Goal: Information Seeking & Learning: Find specific fact

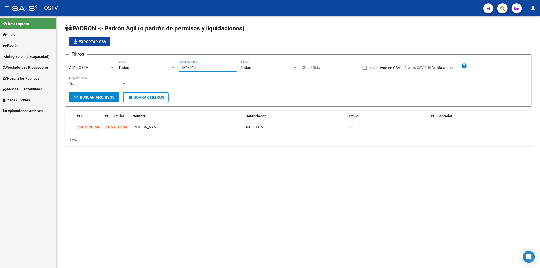
drag, startPoint x: 215, startPoint y: 67, endPoint x: 158, endPoint y: 67, distance: 56.7
click at [160, 67] on div "Filtros A01 - OSTV Seleccionar Gerenciador Todos Activo 45313019 Apellido o CUI…" at bounding box center [298, 75] width 458 height 33
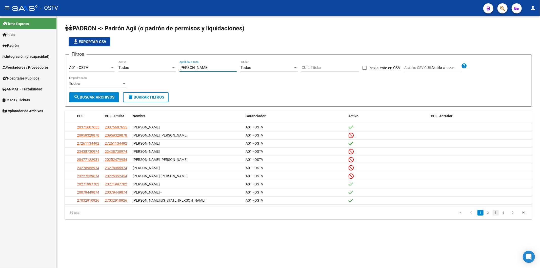
type input "[PERSON_NAME]"
click at [494, 213] on link "3" at bounding box center [495, 213] width 6 height 6
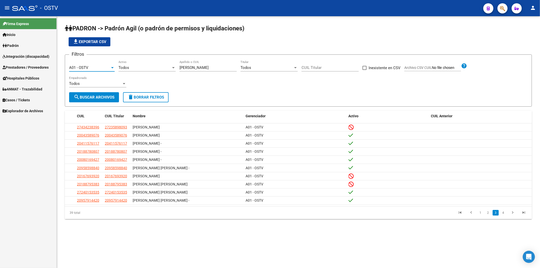
click at [99, 68] on div "A01 - OSTV" at bounding box center [89, 67] width 41 height 5
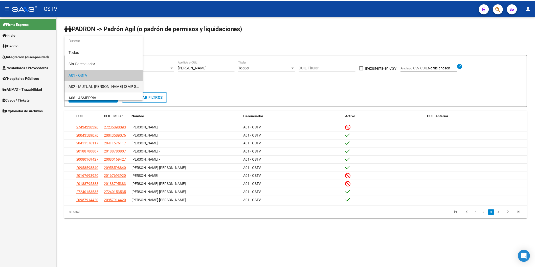
scroll to position [8, 0]
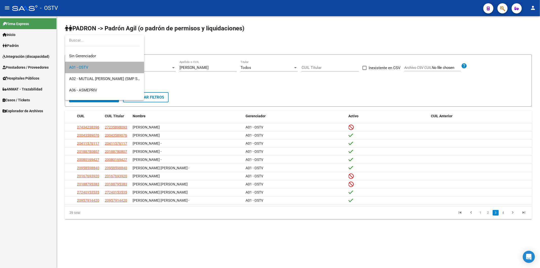
click at [106, 69] on span "A01 - OSTV" at bounding box center [104, 67] width 71 height 11
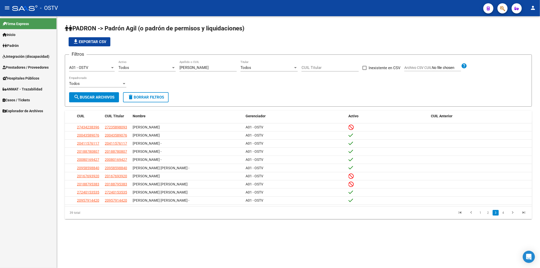
click at [126, 65] on div "Todos Activo" at bounding box center [146, 65] width 57 height 11
click at [133, 78] on span "Si" at bounding box center [146, 78] width 57 height 11
click at [108, 99] on span "search Buscar Archivos" at bounding box center [94, 97] width 41 height 5
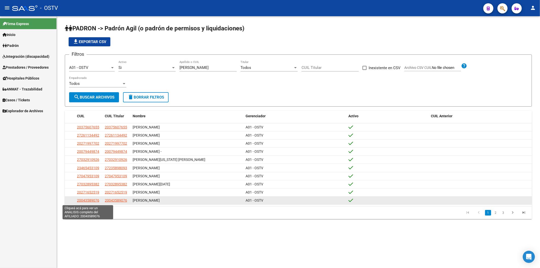
click at [95, 200] on span "20043589076" at bounding box center [88, 200] width 22 height 4
type textarea "20043589076"
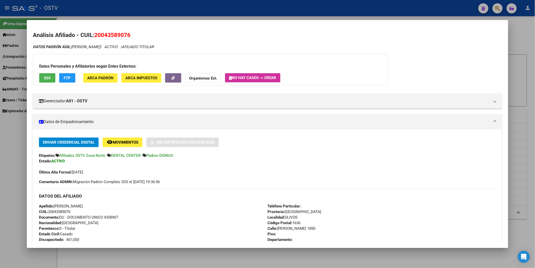
scroll to position [84, 0]
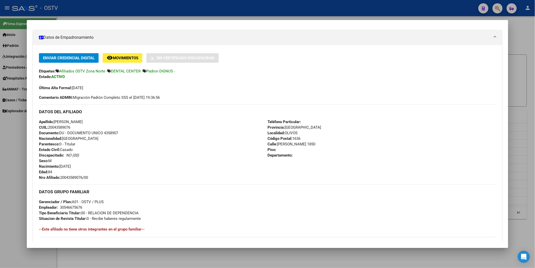
click at [107, 132] on span "Documento: DU - DOCUMENTO UNICO 4358907" at bounding box center [78, 133] width 79 height 5
copy span "4358907"
click at [202, 121] on div "Apellido: [PERSON_NAME] CUIL: 20043589076 Documento: DU - DOCUMENTO UNICO 43589…" at bounding box center [153, 149] width 229 height 61
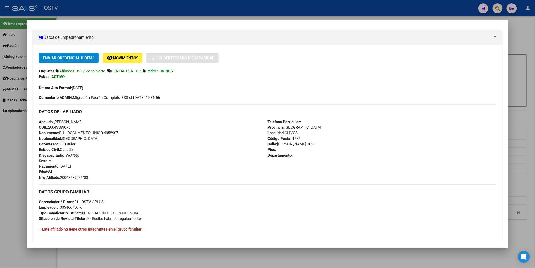
click at [179, 4] on div at bounding box center [267, 134] width 535 height 268
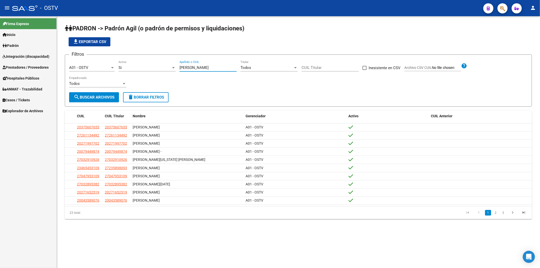
drag, startPoint x: 185, startPoint y: 71, endPoint x: 125, endPoint y: 71, distance: 60.0
click at [127, 71] on div "Filtros A01 - OSTV Seleccionar Gerenciador Si Activo [PERSON_NAME] Apellido o C…" at bounding box center [298, 75] width 458 height 33
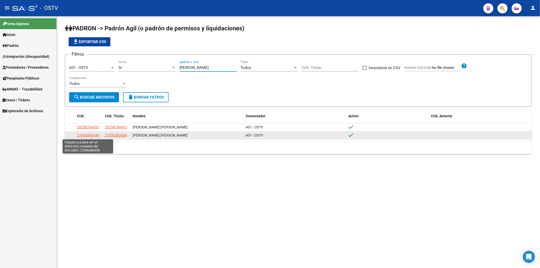
type input "[PERSON_NAME]"
click at [92, 135] on span "27056383439" at bounding box center [88, 135] width 22 height 4
type textarea "27056383439"
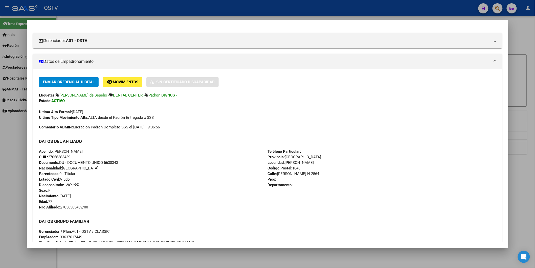
scroll to position [112, 0]
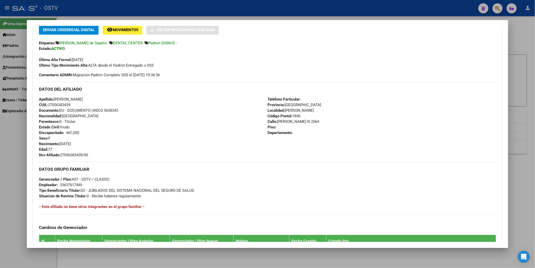
click at [109, 111] on span "Documento: DU - DOCUMENTO UNICO 5638343" at bounding box center [78, 110] width 79 height 5
copy span "5638343"
click at [78, 153] on span "Nro Afiliado: 27056383439/00" at bounding box center [63, 155] width 49 height 5
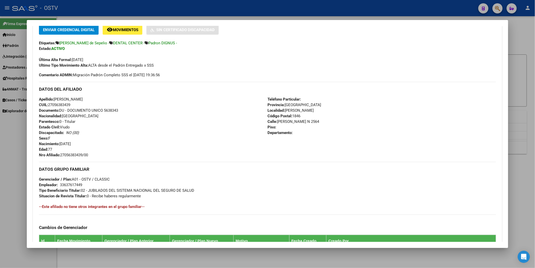
copy span "27056383439"
click at [79, 4] on div at bounding box center [267, 134] width 535 height 268
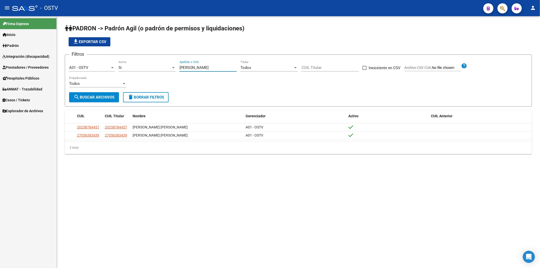
drag, startPoint x: 193, startPoint y: 67, endPoint x: 151, endPoint y: 66, distance: 42.3
click at [151, 66] on div "Filtros A01 - OSTV Seleccionar Gerenciador Si Activo [PERSON_NAME] Apellido o C…" at bounding box center [298, 75] width 458 height 33
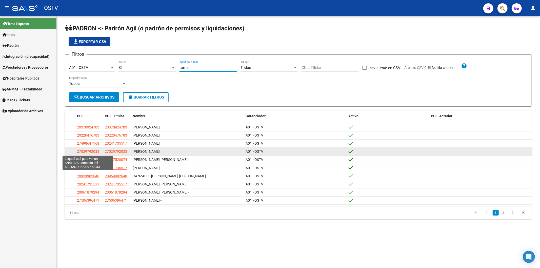
type input "torres"
click at [94, 152] on span "27029792033" at bounding box center [88, 151] width 22 height 4
type textarea "27029792033"
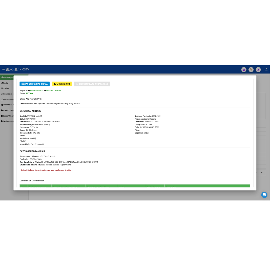
scroll to position [169, 0]
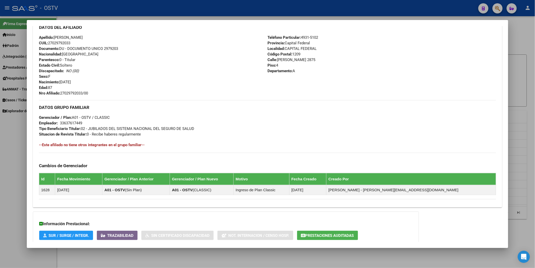
drag, startPoint x: 59, startPoint y: 92, endPoint x: 89, endPoint y: 92, distance: 29.9
click at [89, 92] on div "Apellido: [PERSON_NAME] CUIL: 27029792033 Documento: DU - DOCUMENTO UNICO 29792…" at bounding box center [153, 65] width 229 height 61
copy span "27029792033/00"
click at [170, 13] on div at bounding box center [267, 134] width 535 height 268
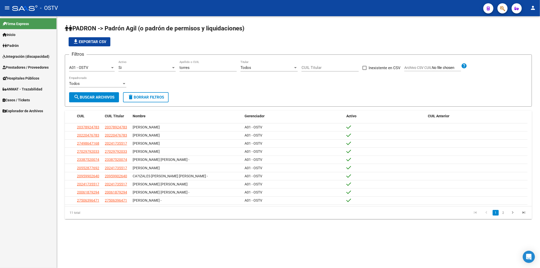
drag, startPoint x: 207, startPoint y: 69, endPoint x: 143, endPoint y: 68, distance: 63.3
click at [143, 68] on div "Filtros A01 - OSTV Seleccionar Gerenciador Si Activo [PERSON_NAME] Apellido o C…" at bounding box center [298, 75] width 458 height 33
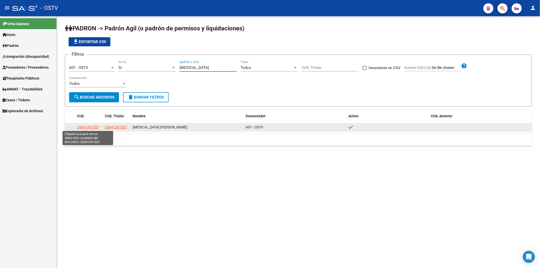
type input "[MEDICAL_DATA]"
click at [94, 128] on span "20041341557" at bounding box center [88, 127] width 22 height 4
type textarea "20041341557"
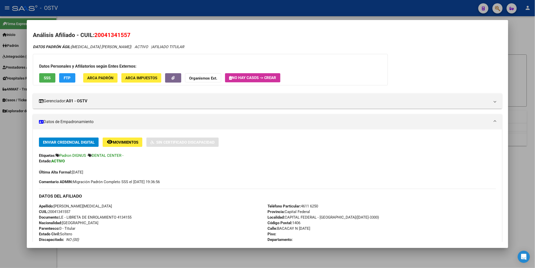
scroll to position [84, 0]
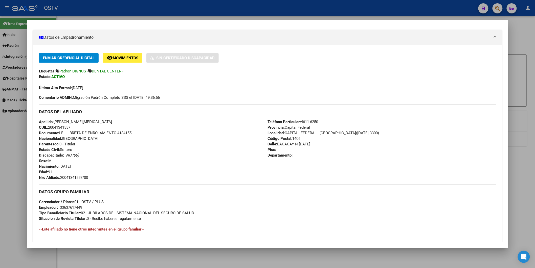
drag, startPoint x: 60, startPoint y: 177, endPoint x: 94, endPoint y: 177, distance: 34.2
click at [94, 177] on div "Apellido: [PERSON_NAME][MEDICAL_DATA] CUIL: 20041341557 Documento: LE - LIBRETA…" at bounding box center [153, 149] width 229 height 61
click at [92, 177] on div "Apellido: [PERSON_NAME][MEDICAL_DATA] CUIL: 20041341557 Documento: LE - LIBRETA…" at bounding box center [153, 149] width 229 height 61
drag, startPoint x: 59, startPoint y: 177, endPoint x: 97, endPoint y: 178, distance: 37.7
click at [97, 178] on div "Apellido: [PERSON_NAME][MEDICAL_DATA] CUIL: 20041341557 Documento: LE - LIBRETA…" at bounding box center [153, 149] width 229 height 61
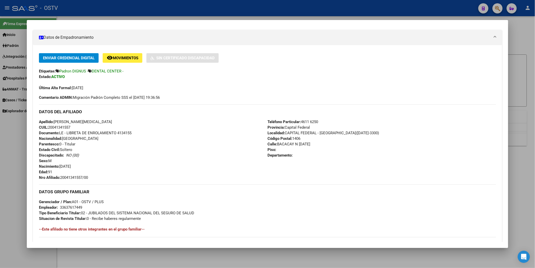
copy span "20041341557/00"
click at [185, 10] on div at bounding box center [267, 134] width 535 height 268
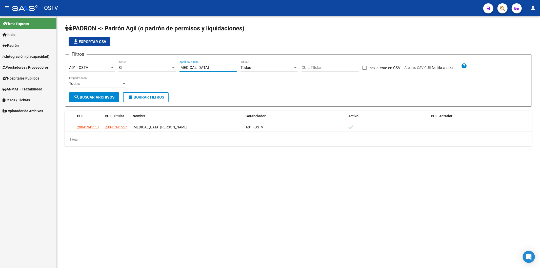
drag, startPoint x: 190, startPoint y: 66, endPoint x: 162, endPoint y: 67, distance: 27.6
click at [162, 67] on div "Filtros A01 - OSTV Seleccionar Gerenciador Si Activo [MEDICAL_DATA] Apellido o …" at bounding box center [298, 75] width 458 height 33
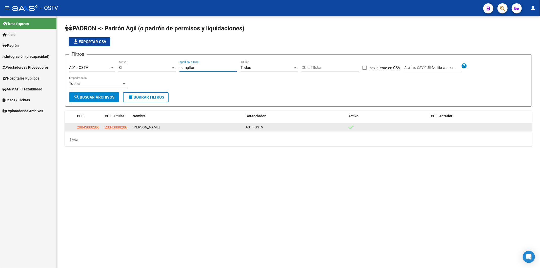
type input "campilon"
click at [91, 128] on span "20043008286" at bounding box center [88, 127] width 22 height 4
type textarea "20043008286"
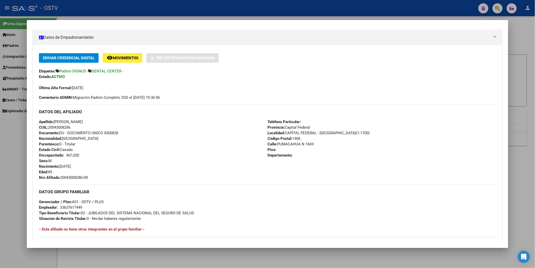
drag, startPoint x: 59, startPoint y: 176, endPoint x: 97, endPoint y: 180, distance: 37.4
click at [97, 180] on div "Apellido: [PERSON_NAME] CUIL: 20043008286 Documento: DU - DOCUMENTO UNICO 43008…" at bounding box center [153, 149] width 229 height 61
copy span "20043008286/00"
drag, startPoint x: 98, startPoint y: 7, endPoint x: 112, endPoint y: 13, distance: 14.7
click at [99, 7] on div at bounding box center [267, 134] width 535 height 268
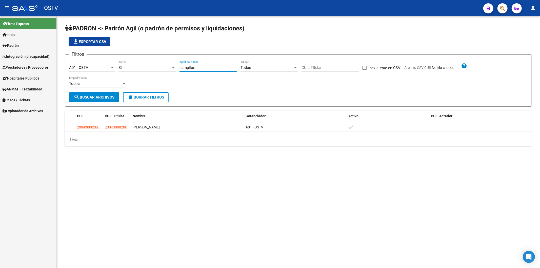
drag, startPoint x: 220, startPoint y: 69, endPoint x: 126, endPoint y: 61, distance: 94.5
click at [127, 61] on div "Filtros A01 - OSTV Seleccionar Gerenciador Si Activo campilon Apellido o CUIL T…" at bounding box center [298, 75] width 458 height 33
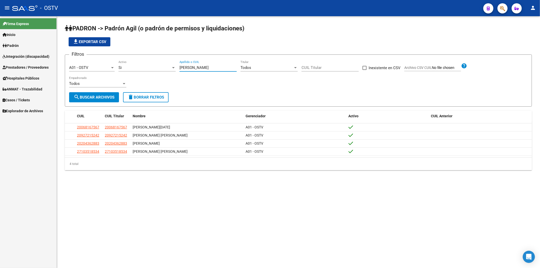
type input "[PERSON_NAME]"
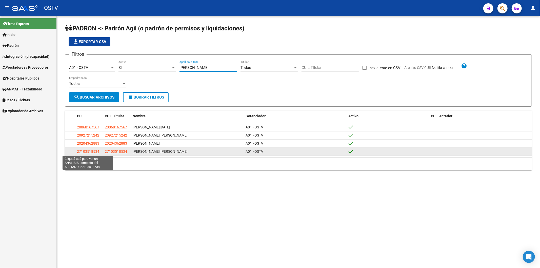
click at [81, 152] on span "27103518534" at bounding box center [88, 151] width 22 height 4
type textarea "27103518534"
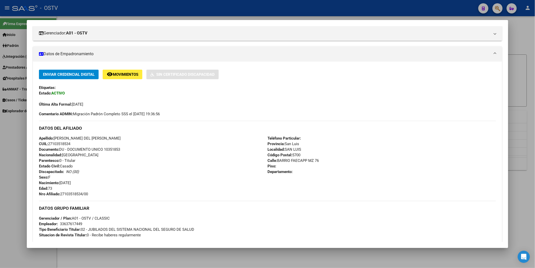
scroll to position [112, 0]
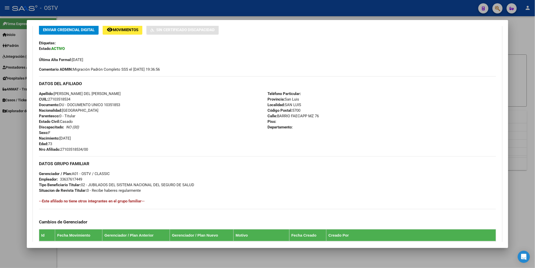
click at [105, 104] on span "Documento: DU - DOCUMENTO UNICO 10351853" at bounding box center [79, 104] width 81 height 5
copy span "10351853"
drag, startPoint x: 60, startPoint y: 148, endPoint x: 75, endPoint y: 149, distance: 14.5
click at [75, 149] on span "Nro Afiliado: 27103518534/00" at bounding box center [63, 149] width 49 height 5
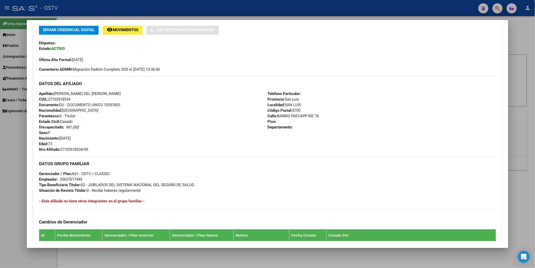
click at [75, 149] on span "Nro Afiliado: 27103518534/00" at bounding box center [63, 149] width 49 height 5
click at [137, 15] on div at bounding box center [267, 134] width 535 height 268
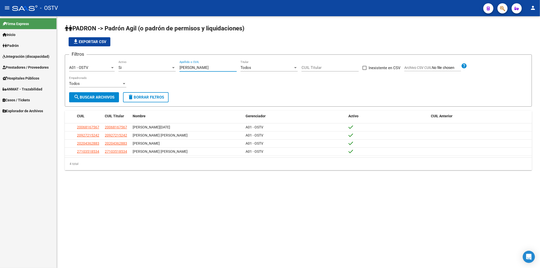
drag, startPoint x: 203, startPoint y: 69, endPoint x: 149, endPoint y: 67, distance: 54.2
click at [152, 69] on div "Filtros A01 - OSTV Seleccionar Gerenciador Si Activo [PERSON_NAME] o CUIL Todos…" at bounding box center [298, 75] width 458 height 33
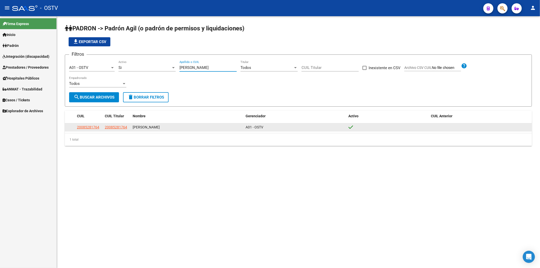
type input "[PERSON_NAME]"
click at [91, 127] on span "20085281764" at bounding box center [88, 127] width 22 height 4
type textarea "20085281764"
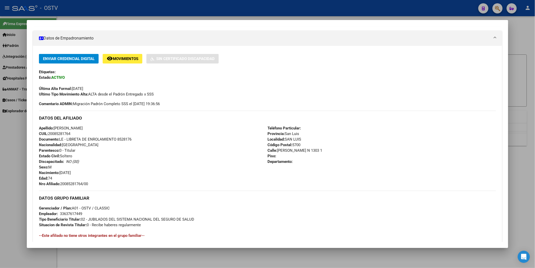
scroll to position [84, 0]
click at [129, 137] on span "Documento: LE - LIBRETA DE ENROLAMIENTO 8528176" at bounding box center [85, 138] width 93 height 5
copy span "8528176"
click at [76, 183] on span "Nro Afiliado: 20085281764/00" at bounding box center [63, 183] width 49 height 5
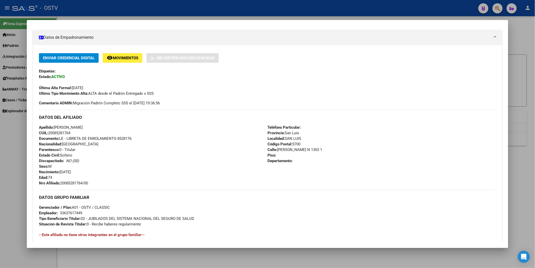
click at [76, 183] on span "Nro Afiliado: 20085281764/00" at bounding box center [63, 183] width 49 height 5
copy span "20085281764"
click at [122, 16] on div at bounding box center [267, 134] width 535 height 268
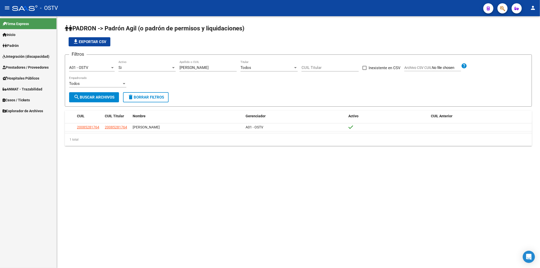
drag, startPoint x: 198, startPoint y: 71, endPoint x: 171, endPoint y: 73, distance: 27.9
click at [176, 73] on div "Filtros A01 - OSTV Seleccionar Gerenciador Si Activo [PERSON_NAME] Apellido o C…" at bounding box center [298, 75] width 458 height 33
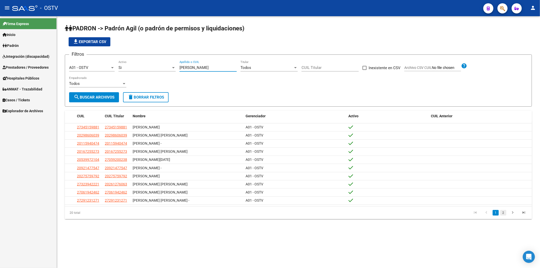
click at [502, 213] on link "2" at bounding box center [503, 213] width 6 height 6
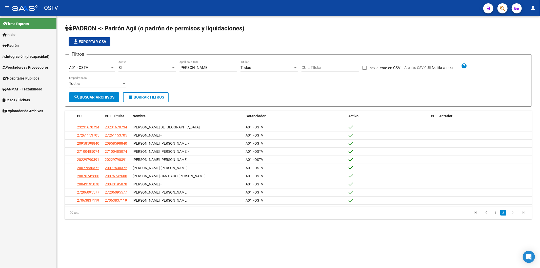
drag, startPoint x: 202, startPoint y: 69, endPoint x: 118, endPoint y: 65, distance: 84.9
click at [118, 65] on div "Filtros A01 - OSTV Seleccionar Gerenciador Si Activo [PERSON_NAME] Apellido o C…" at bounding box center [298, 75] width 458 height 33
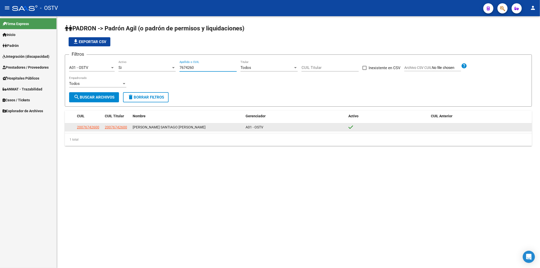
type input "7674260"
click at [77, 126] on span "20076742600" at bounding box center [88, 127] width 22 height 4
type textarea "20076742600"
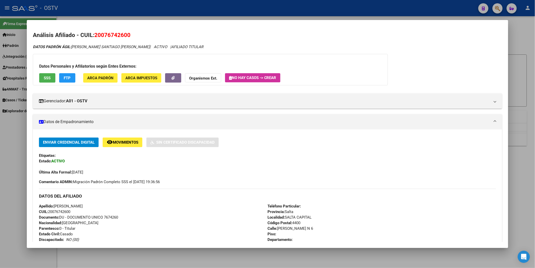
scroll to position [112, 0]
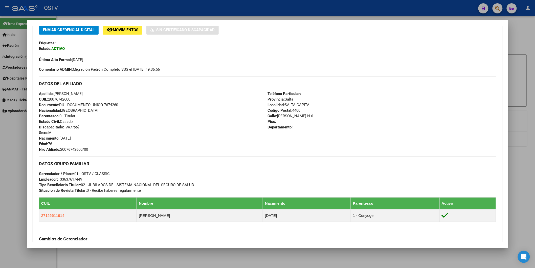
click at [112, 106] on span "Documento: DU - DOCUMENTO UNICO 7674260" at bounding box center [78, 104] width 79 height 5
copy span "7674260"
click at [82, 145] on div "Apellido: [PERSON_NAME]: 20076742600 Documento: DU - DOCUMENTO UNICO 7674260 Na…" at bounding box center [153, 121] width 229 height 61
click at [80, 148] on span "Nro Afiliado: 20076742600/00" at bounding box center [63, 149] width 49 height 5
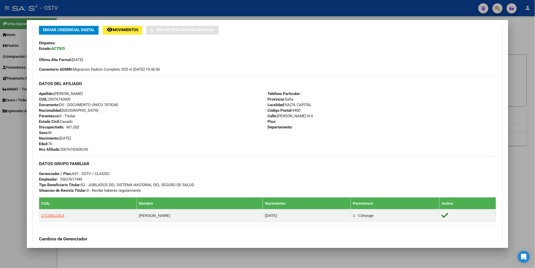
click at [80, 148] on span "Nro Afiliado: 20076742600/00" at bounding box center [63, 149] width 49 height 5
click at [94, 16] on div at bounding box center [267, 134] width 535 height 268
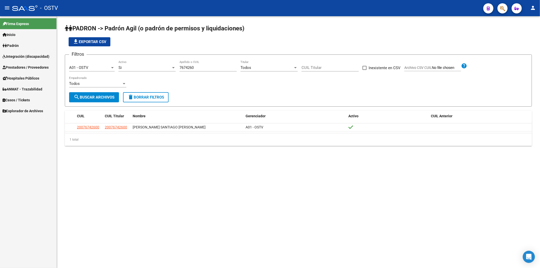
click at [184, 44] on div "file_download Exportar CSV" at bounding box center [298, 41] width 467 height 9
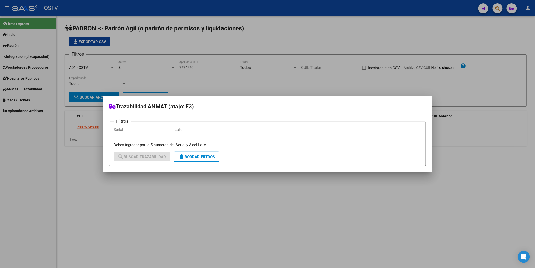
click at [184, 44] on div at bounding box center [267, 134] width 535 height 268
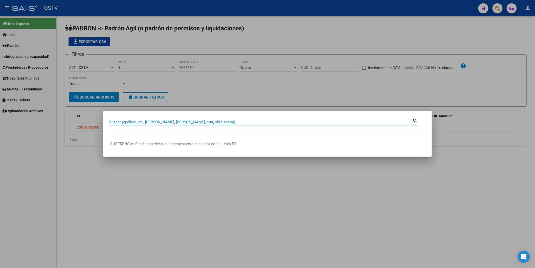
paste input "17564378"
type input "17564378"
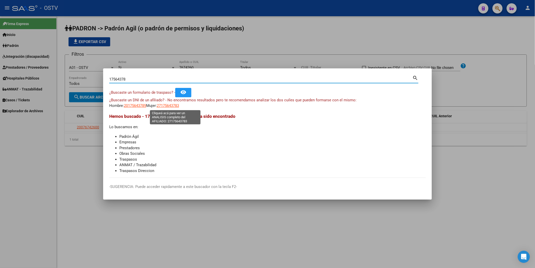
click at [166, 107] on span "27175643783" at bounding box center [168, 105] width 22 height 5
type textarea "27175643783"
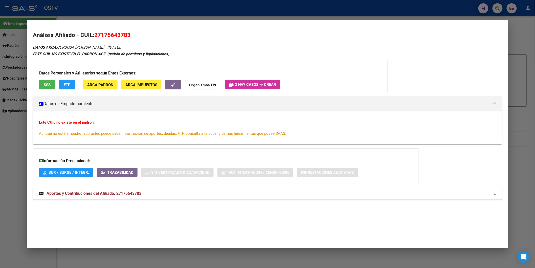
click at [125, 14] on div at bounding box center [267, 134] width 535 height 268
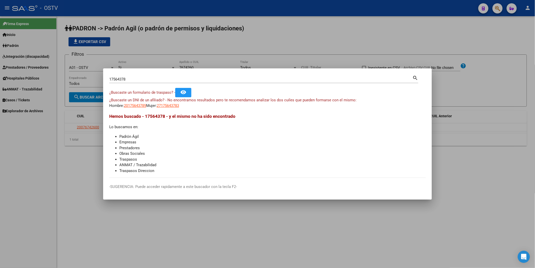
drag, startPoint x: 151, startPoint y: 75, endPoint x: 114, endPoint y: 81, distance: 37.4
click at [117, 81] on div "17564378 Buscar (apellido, dni, [PERSON_NAME], nro traspaso, cuit, obra social)" at bounding box center [261, 79] width 304 height 8
drag, startPoint x: 135, startPoint y: 78, endPoint x: 31, endPoint y: 80, distance: 104.0
click at [31, 80] on div "17564378 Buscar (apellido, dni, cuil, nro traspaso, cuit, obra social) search ¿…" at bounding box center [267, 134] width 535 height 268
paste input "42031315"
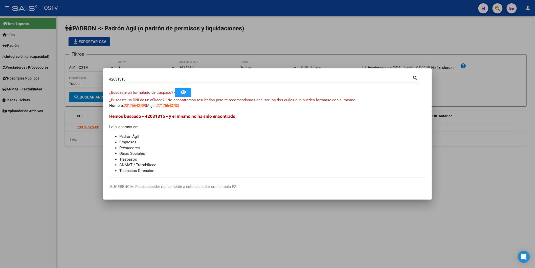
type input "42031315"
